Goal: Check status: Check status

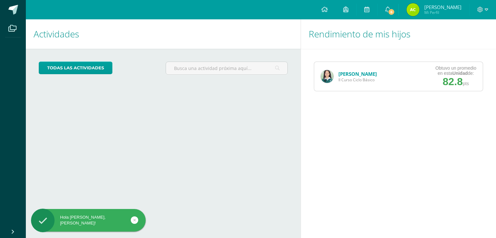
click at [329, 76] on img at bounding box center [326, 76] width 13 height 13
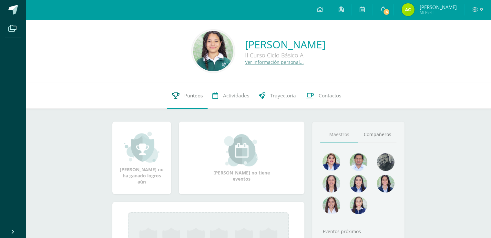
click at [199, 100] on link "Punteos" at bounding box center [187, 96] width 40 height 26
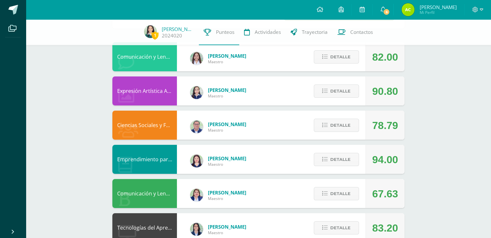
scroll to position [73, 0]
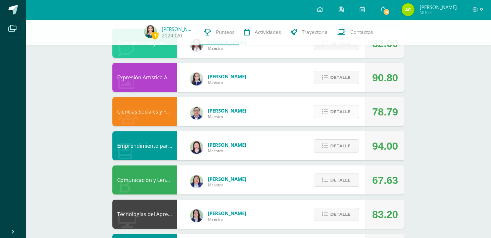
click at [349, 108] on span "Detalle" at bounding box center [340, 112] width 20 height 12
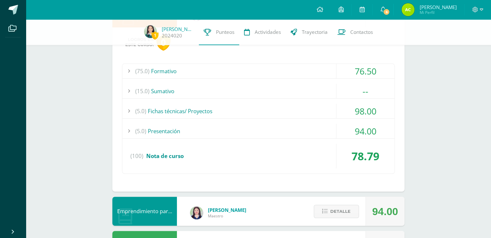
scroll to position [172, 0]
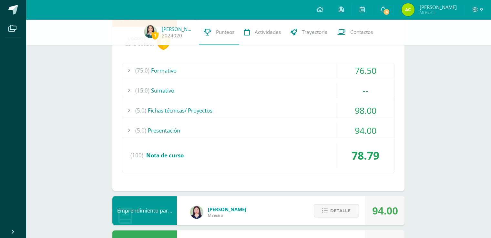
click at [360, 86] on div "--" at bounding box center [365, 90] width 58 height 15
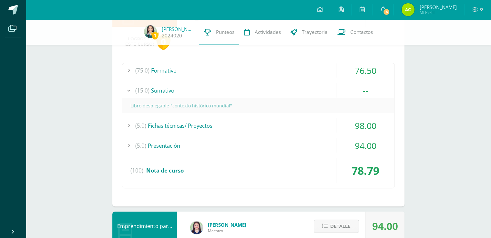
click at [360, 86] on div "--" at bounding box center [365, 90] width 58 height 15
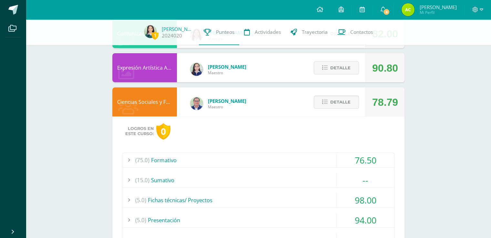
scroll to position [83, 0]
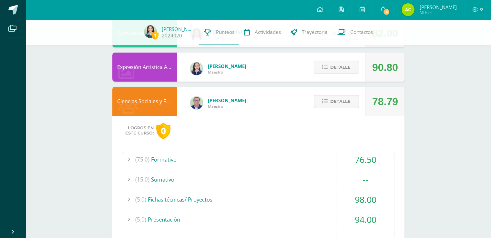
click at [350, 107] on span "Detalle" at bounding box center [340, 102] width 20 height 12
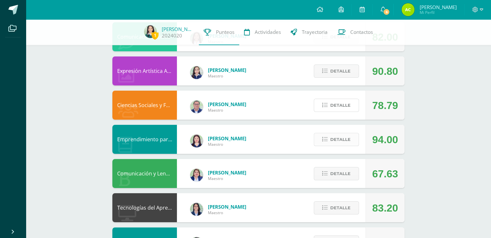
scroll to position [86, 0]
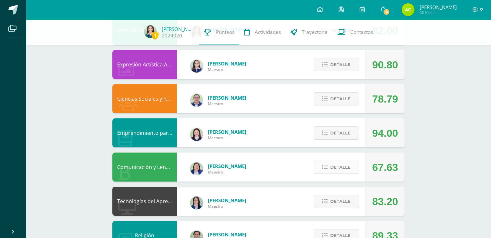
click at [340, 164] on span "Detalle" at bounding box center [340, 167] width 20 height 12
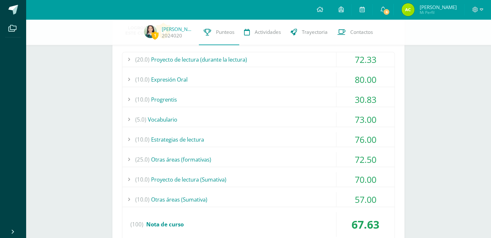
scroll to position [253, 0]
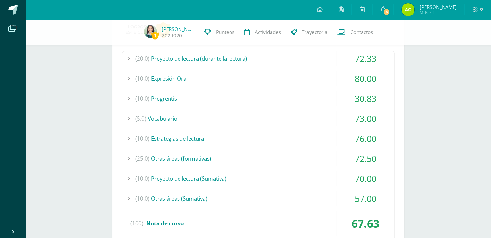
click at [321, 178] on div "(10.0) Proyecto de lectura (Sumativa)" at bounding box center [258, 178] width 272 height 15
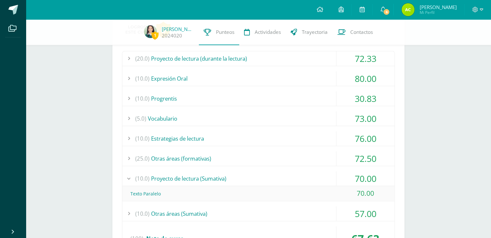
scroll to position [268, 0]
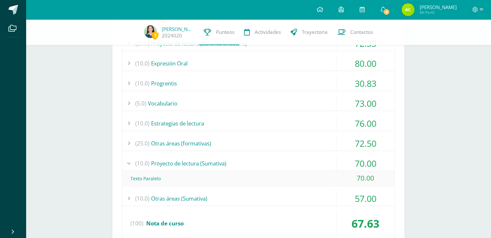
click at [318, 155] on div "(20.0) Proyecto de lectura (durante la lectura) 72.33 Actividad No. 1 60.00" at bounding box center [258, 139] width 273 height 206
click at [327, 159] on div "(10.0) Proyecto de lectura (Sumativa)" at bounding box center [258, 163] width 272 height 15
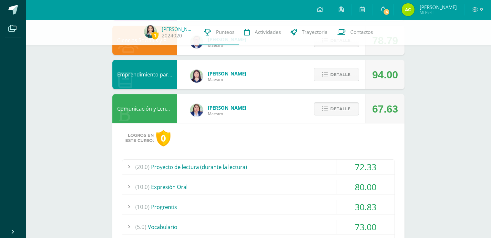
scroll to position [145, 0]
click at [348, 105] on span "Detalle" at bounding box center [340, 109] width 20 height 12
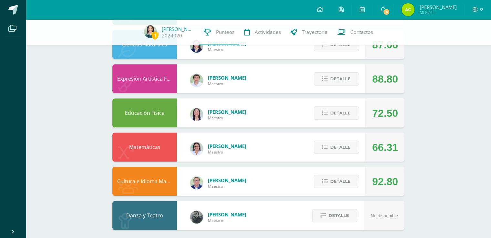
scroll to position [379, 0]
click at [338, 180] on span "Detalle" at bounding box center [340, 182] width 20 height 12
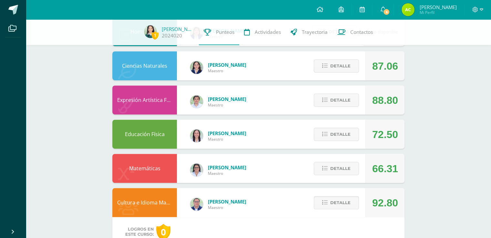
scroll to position [358, 0]
click at [338, 207] on span "Detalle" at bounding box center [340, 203] width 20 height 12
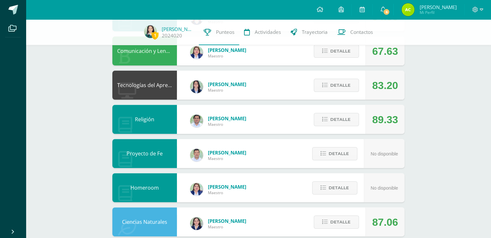
scroll to position [0, 0]
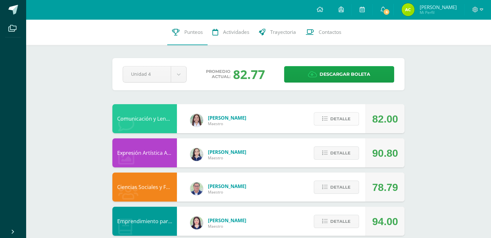
click at [338, 117] on span "Detalle" at bounding box center [340, 119] width 20 height 12
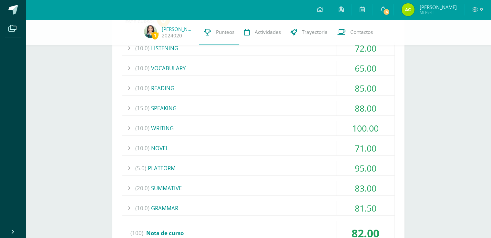
scroll to position [126, 0]
click at [317, 127] on div "(10.0) WRITING" at bounding box center [258, 128] width 272 height 15
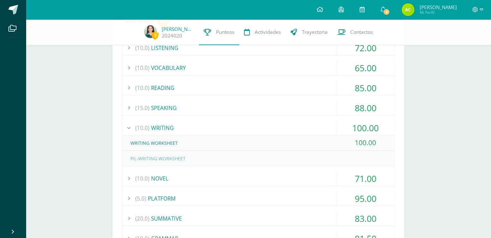
click at [317, 127] on div "(10.0) WRITING" at bounding box center [258, 128] width 272 height 15
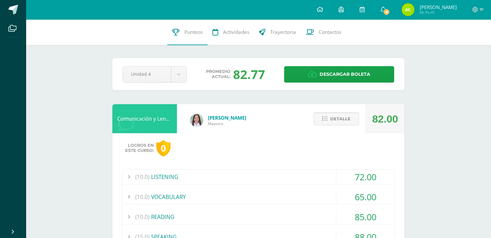
scroll to position [0, 0]
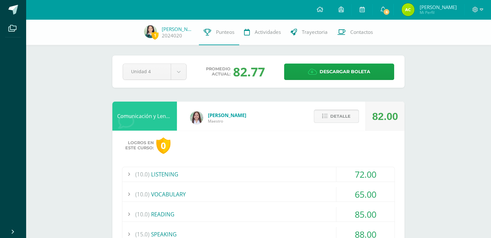
click at [336, 113] on span "Detalle" at bounding box center [340, 116] width 20 height 12
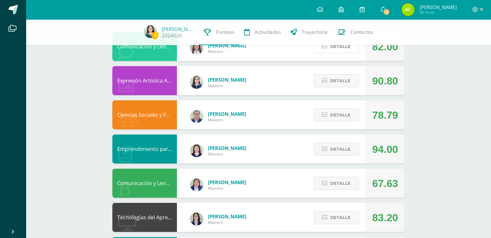
scroll to position [71, 0]
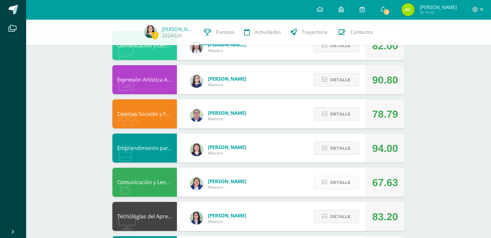
click at [342, 181] on span "Detalle" at bounding box center [340, 182] width 20 height 12
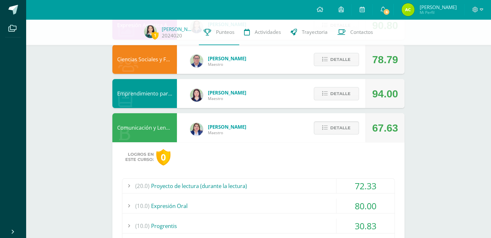
scroll to position [0, 0]
